Goal: Check status: Check status

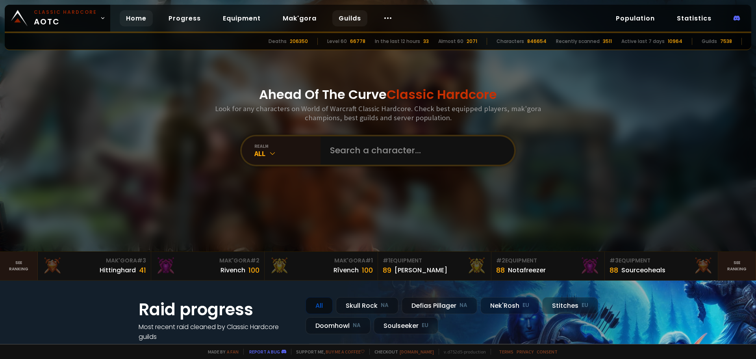
click at [344, 18] on link "Guilds" at bounding box center [349, 18] width 35 height 16
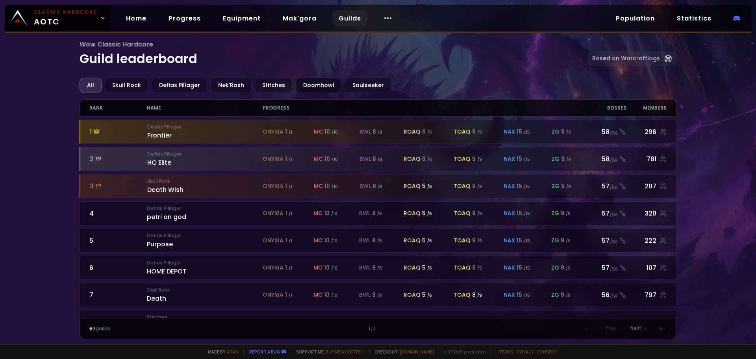
click at [308, 84] on div "Doomhowl" at bounding box center [319, 85] width 46 height 15
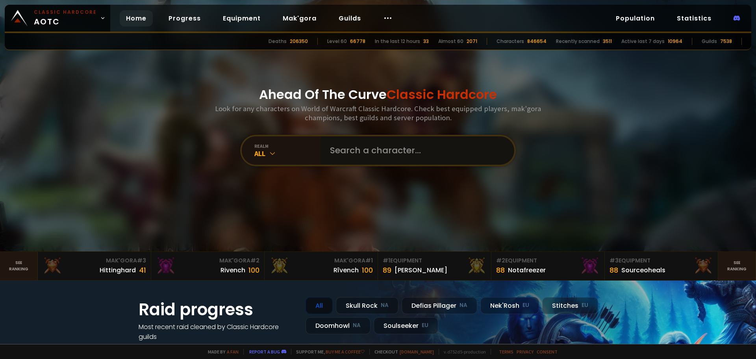
click at [357, 159] on input "text" at bounding box center [414, 150] width 179 height 28
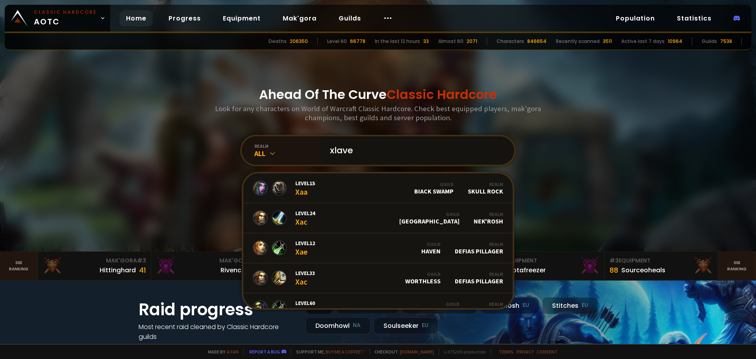
type input "xlaver"
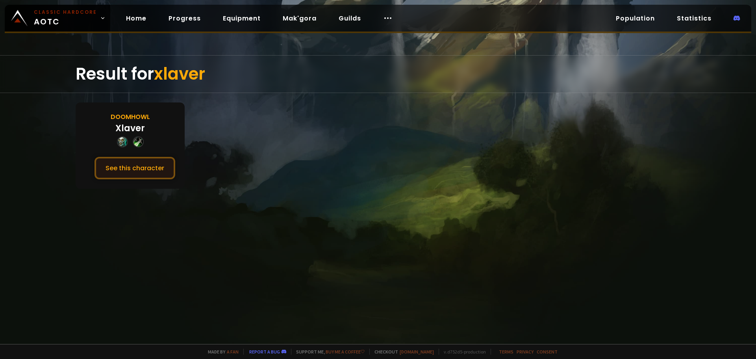
click at [142, 164] on button "See this character" at bounding box center [134, 168] width 81 height 22
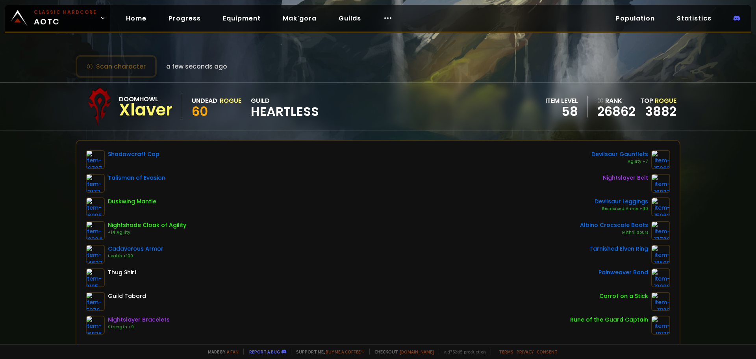
drag, startPoint x: 289, startPoint y: 115, endPoint x: 284, endPoint y: 113, distance: 5.5
click at [289, 115] on span "Heartless" at bounding box center [285, 111] width 68 height 12
click at [261, 100] on div "guild Heartless" at bounding box center [285, 107] width 68 height 22
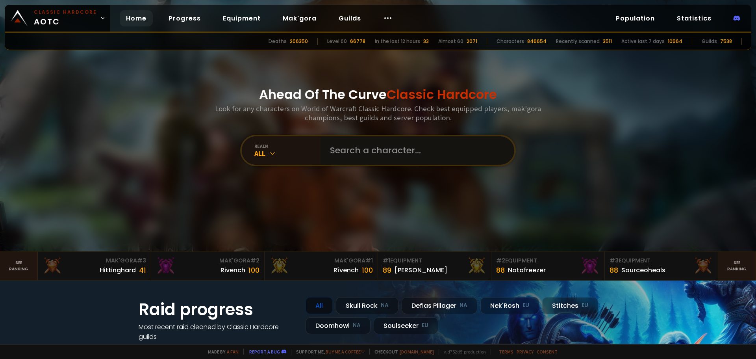
click at [410, 151] on input "text" at bounding box center [414, 150] width 179 height 28
type input "shadowmany"
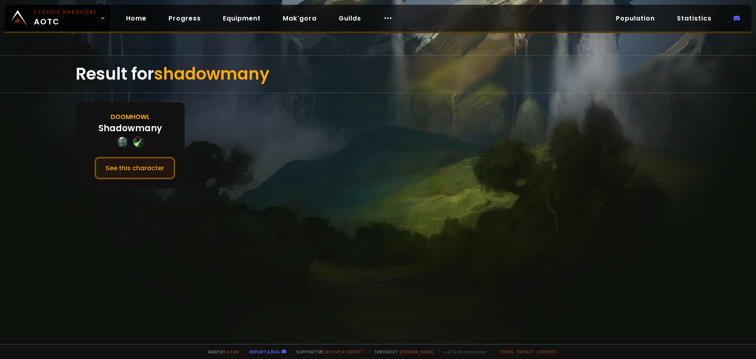
click at [104, 176] on button "See this character" at bounding box center [134, 168] width 81 height 22
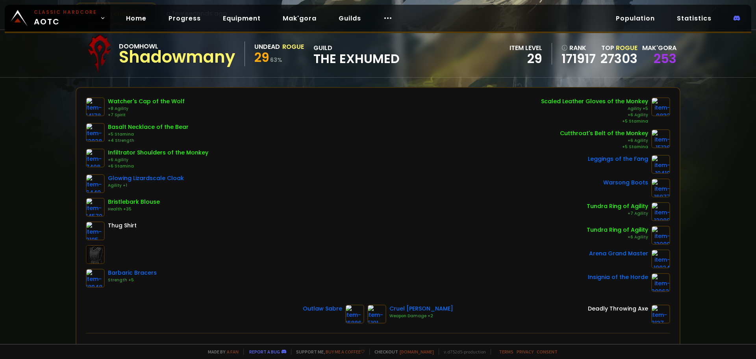
scroll to position [39, 0]
